Goal: Task Accomplishment & Management: Use online tool/utility

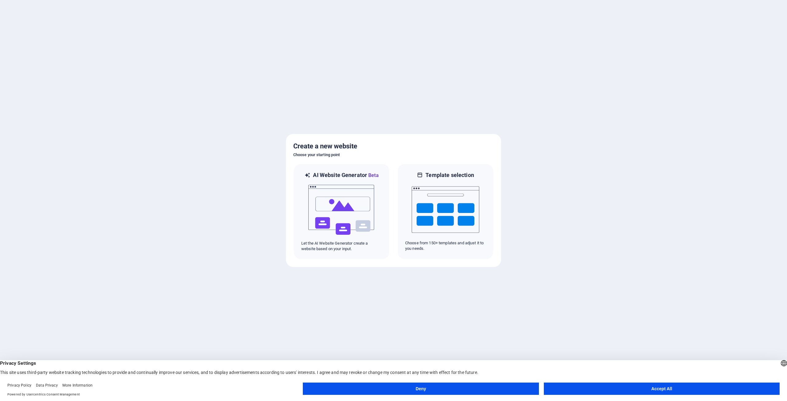
click at [691, 387] on button "Accept All" at bounding box center [662, 389] width 236 height 12
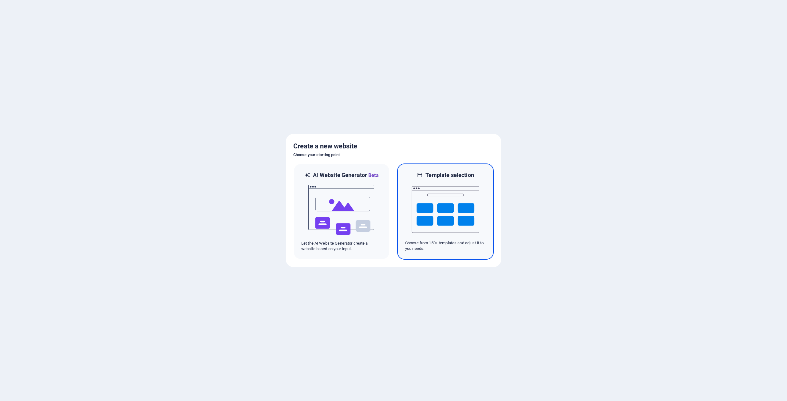
click at [441, 209] on img at bounding box center [445, 209] width 68 height 61
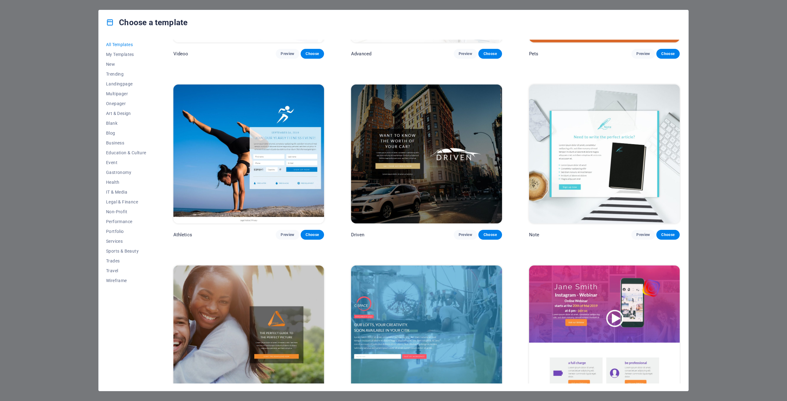
scroll to position [4640, 0]
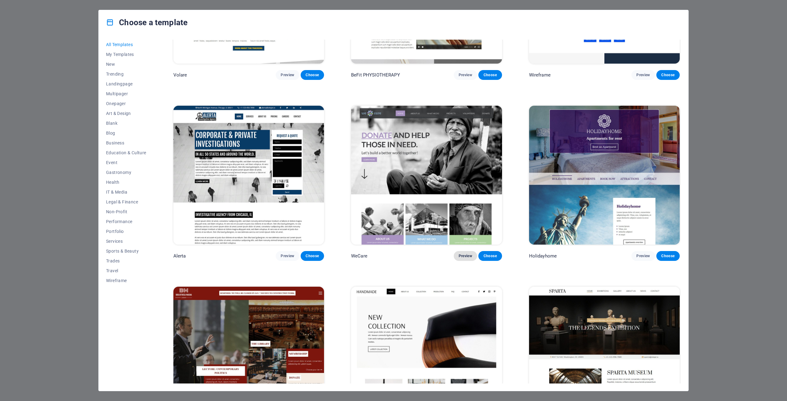
click at [465, 254] on span "Preview" at bounding box center [465, 256] width 14 height 5
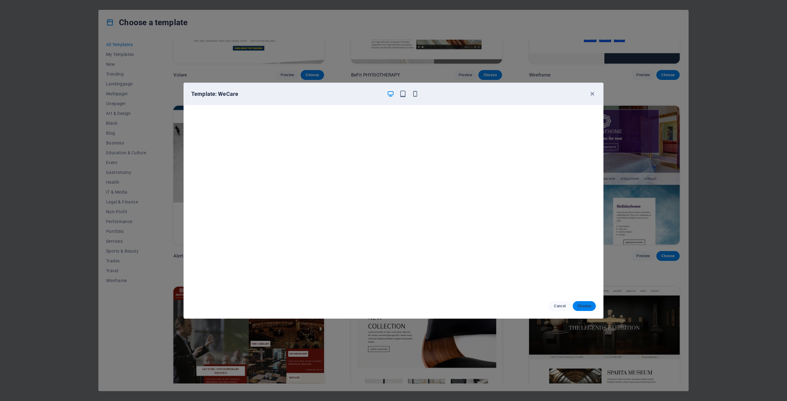
click at [587, 307] on span "Choose" at bounding box center [583, 306] width 13 height 5
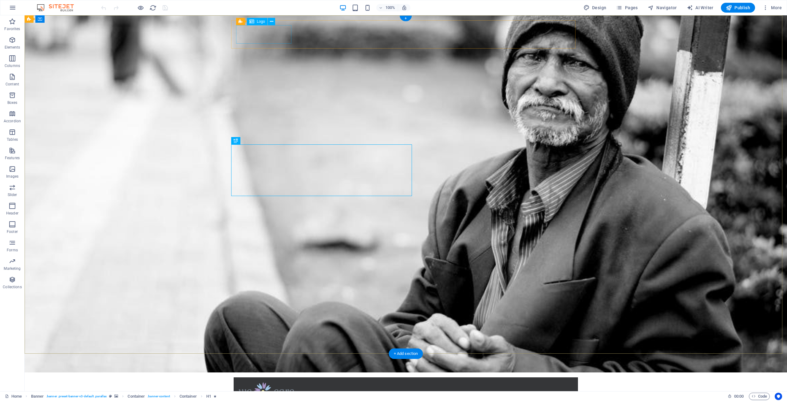
click at [248, 382] on div at bounding box center [405, 391] width 334 height 18
click at [254, 22] on icon at bounding box center [251, 21] width 5 height 7
click at [272, 22] on icon at bounding box center [271, 21] width 3 height 6
click at [276, 382] on div at bounding box center [405, 391] width 334 height 18
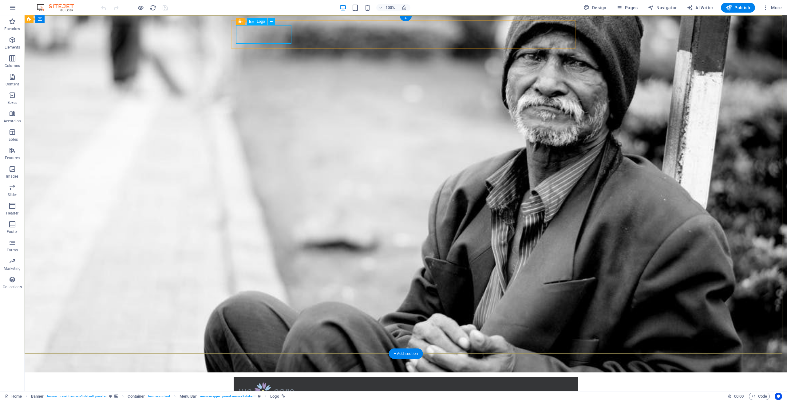
click at [274, 382] on div at bounding box center [405, 391] width 334 height 18
select select "px"
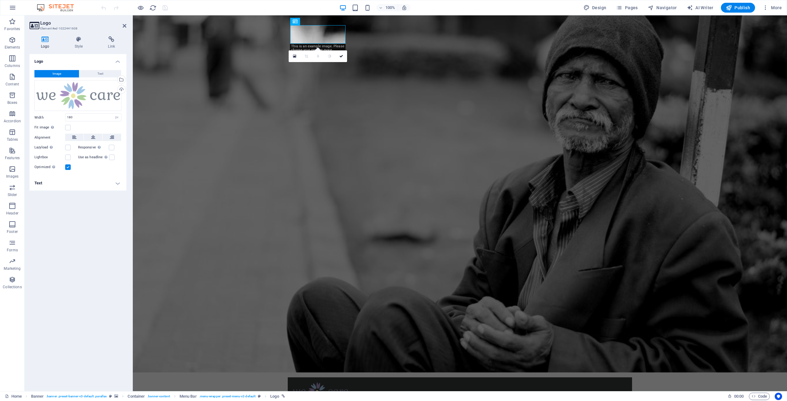
click at [66, 73] on button "Image" at bounding box center [56, 73] width 45 height 7
click at [323, 382] on div at bounding box center [460, 391] width 334 height 18
click at [120, 90] on div "Upload" at bounding box center [120, 89] width 9 height 9
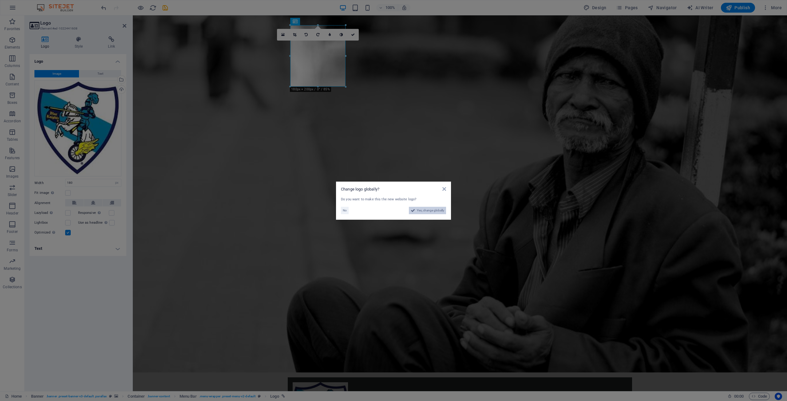
click at [435, 211] on span "Yes, change globally" at bounding box center [430, 210] width 27 height 7
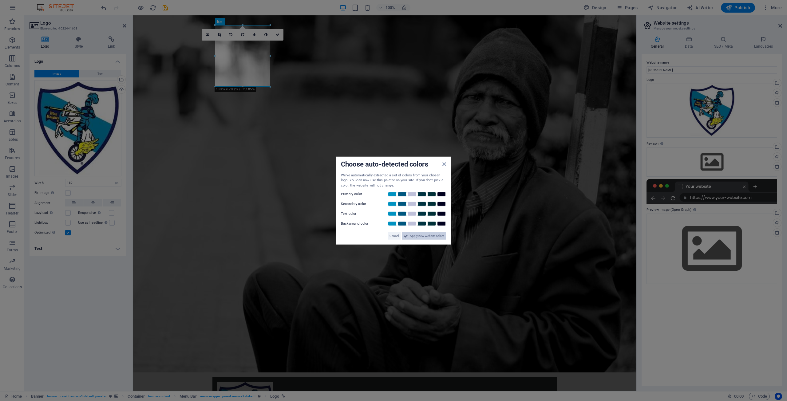
click at [423, 236] on span "Apply new website colors" at bounding box center [427, 235] width 34 height 7
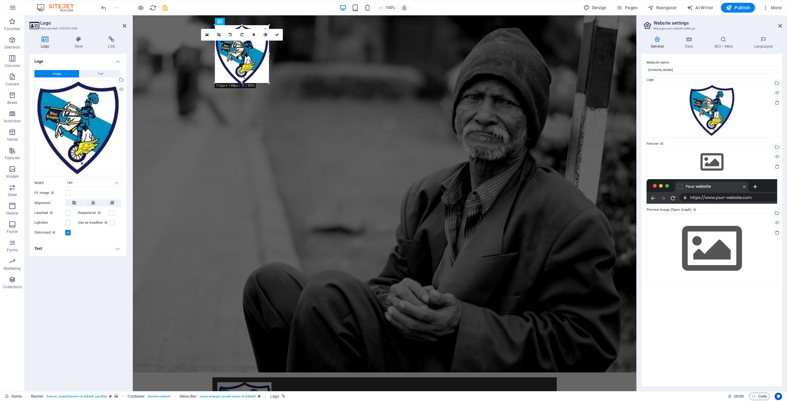
drag, startPoint x: 270, startPoint y: 87, endPoint x: 264, endPoint y: 83, distance: 7.4
type input "176"
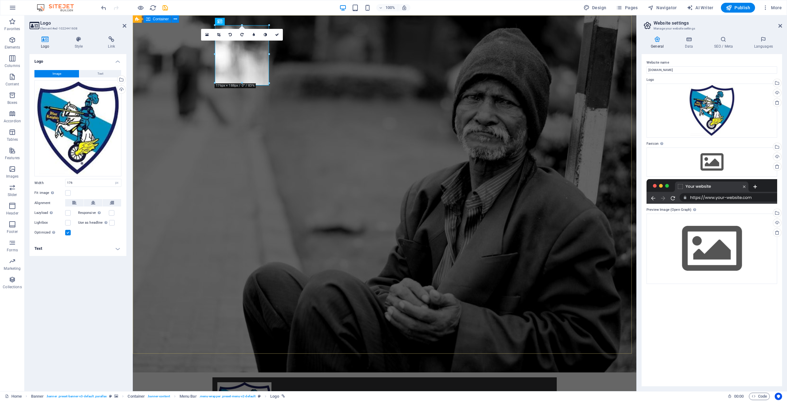
drag, startPoint x: 288, startPoint y: 114, endPoint x: 396, endPoint y: 113, distance: 108.2
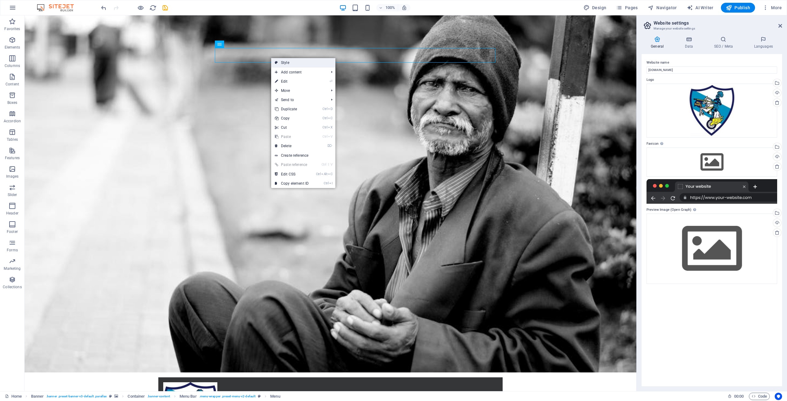
click at [290, 64] on link "Style" at bounding box center [303, 62] width 64 height 9
select select "rem"
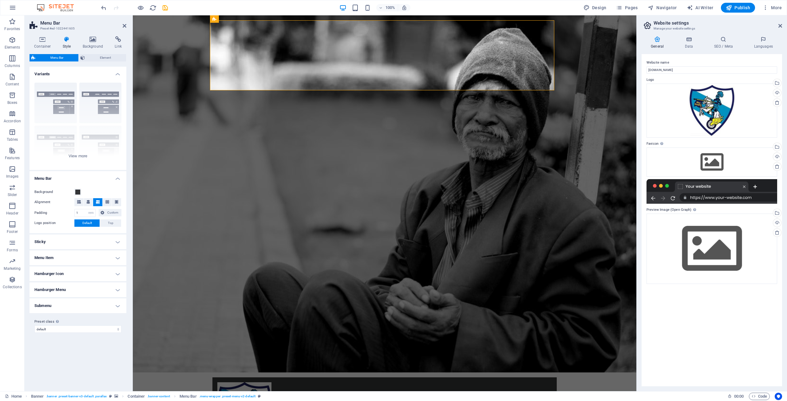
click at [67, 39] on icon at bounding box center [67, 39] width 18 height 6
click at [103, 57] on span "Element" at bounding box center [105, 57] width 37 height 7
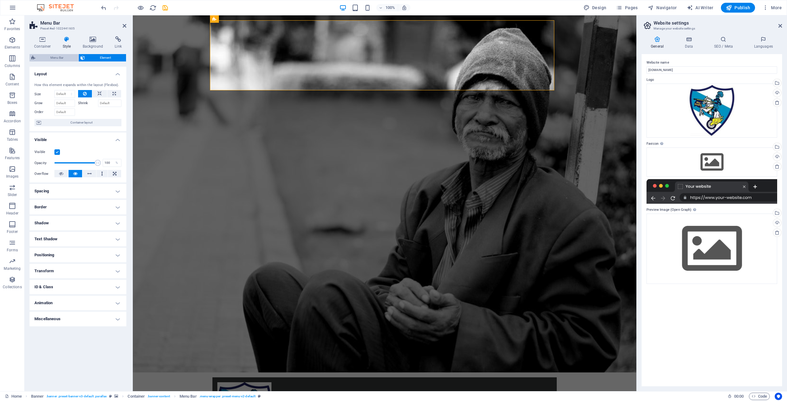
click at [54, 56] on span "Menu Bar" at bounding box center [56, 57] width 39 height 7
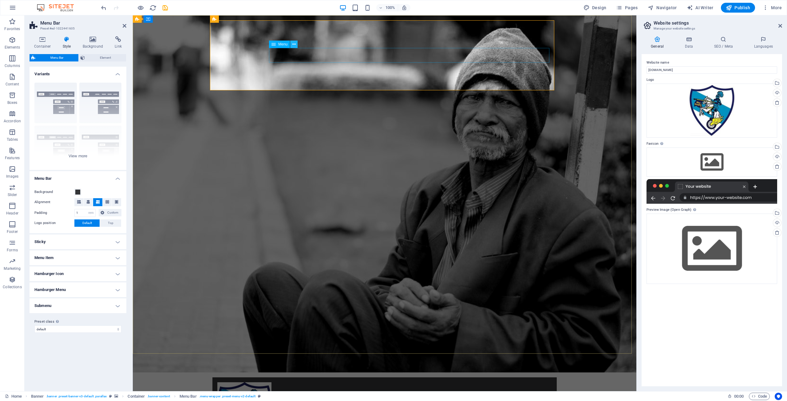
click at [293, 45] on icon at bounding box center [293, 44] width 3 height 6
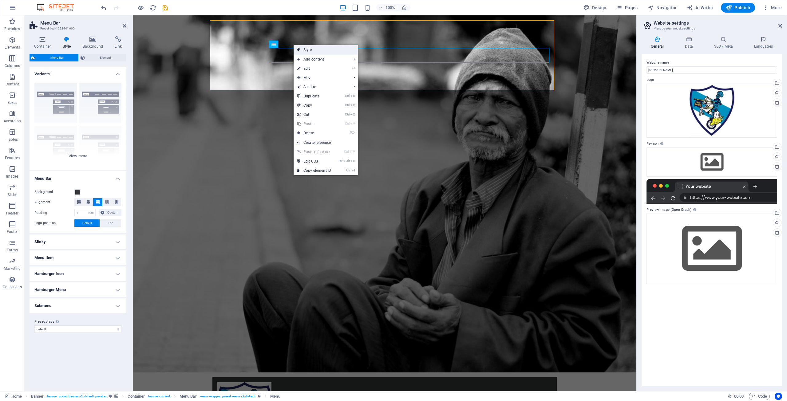
click at [304, 48] on link "Style" at bounding box center [325, 49] width 64 height 9
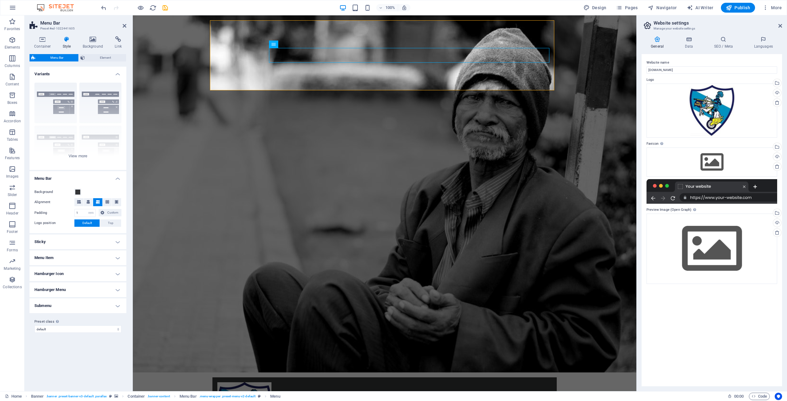
click at [105, 242] on h4 "Sticky" at bounding box center [78, 241] width 97 height 15
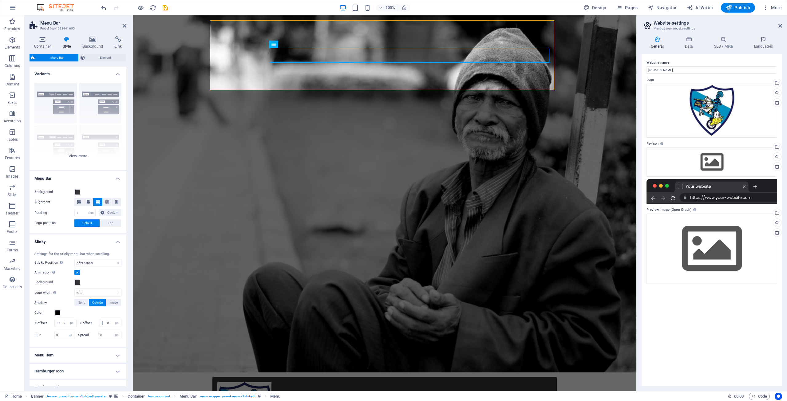
click at [106, 241] on h4 "Sticky" at bounding box center [78, 239] width 97 height 11
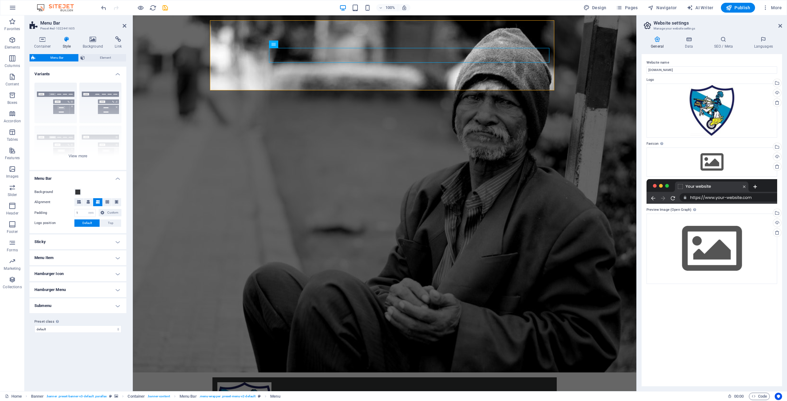
click at [114, 241] on h4 "Sticky" at bounding box center [78, 241] width 97 height 15
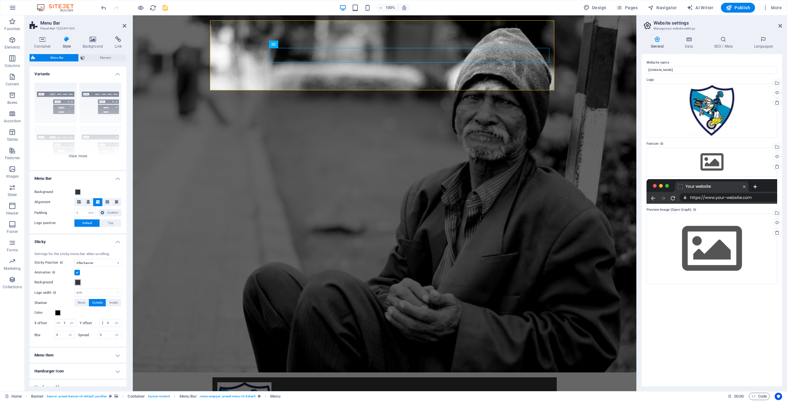
click at [78, 283] on span at bounding box center [77, 282] width 5 height 5
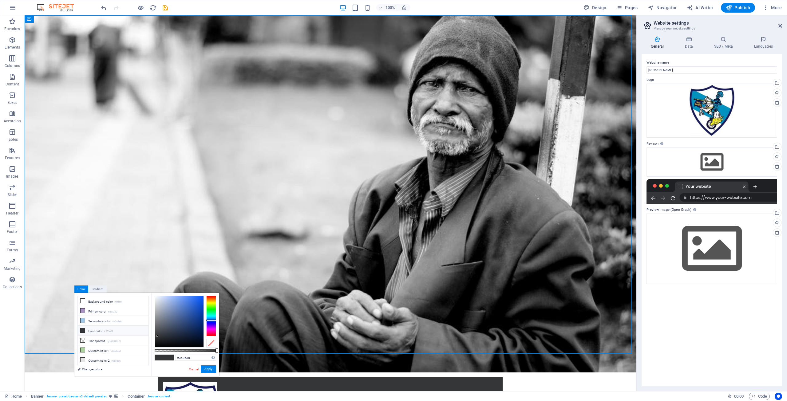
type input "#577bc2"
click at [181, 308] on div at bounding box center [179, 321] width 49 height 51
click at [209, 370] on button "Apply" at bounding box center [208, 368] width 15 height 7
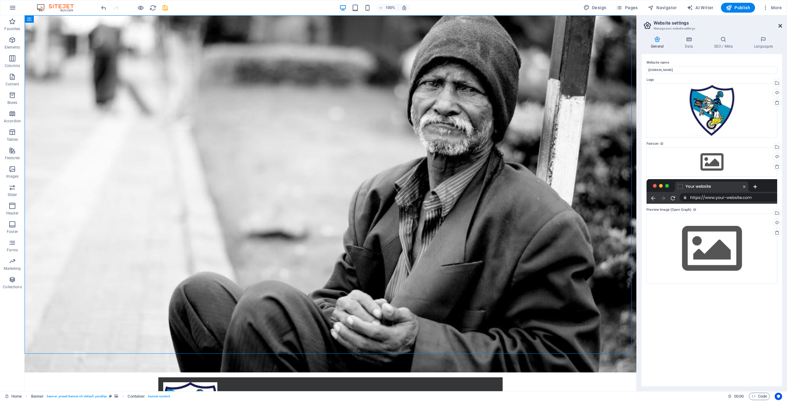
click at [781, 26] on icon at bounding box center [780, 25] width 4 height 5
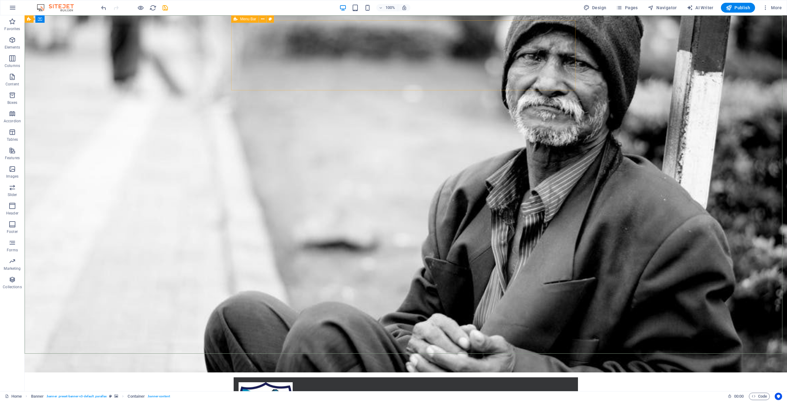
click at [245, 18] on span "Menu Bar" at bounding box center [248, 19] width 16 height 4
click at [165, 8] on icon "save" at bounding box center [165, 7] width 7 height 7
checkbox input "false"
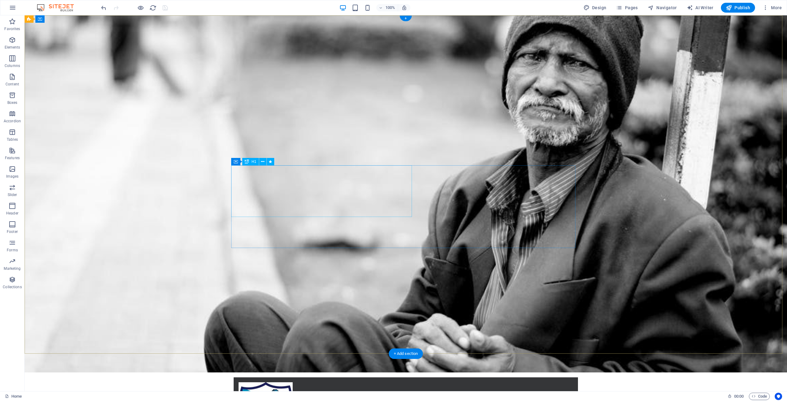
click at [250, 161] on div "H1" at bounding box center [250, 161] width 16 height 7
